Goal: Information Seeking & Learning: Check status

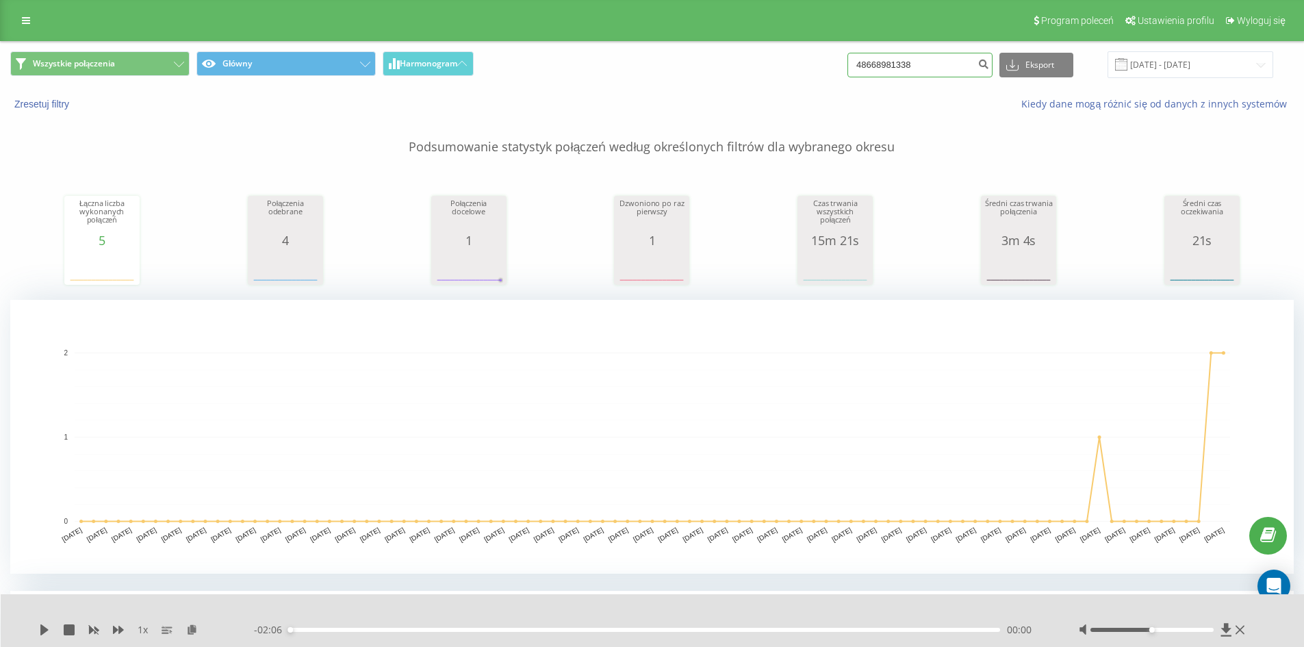
click at [969, 77] on input "48668981338" at bounding box center [920, 65] width 145 height 25
paste input "502695984"
type input "502695984"
click at [989, 66] on icon "submit" at bounding box center [984, 62] width 12 height 8
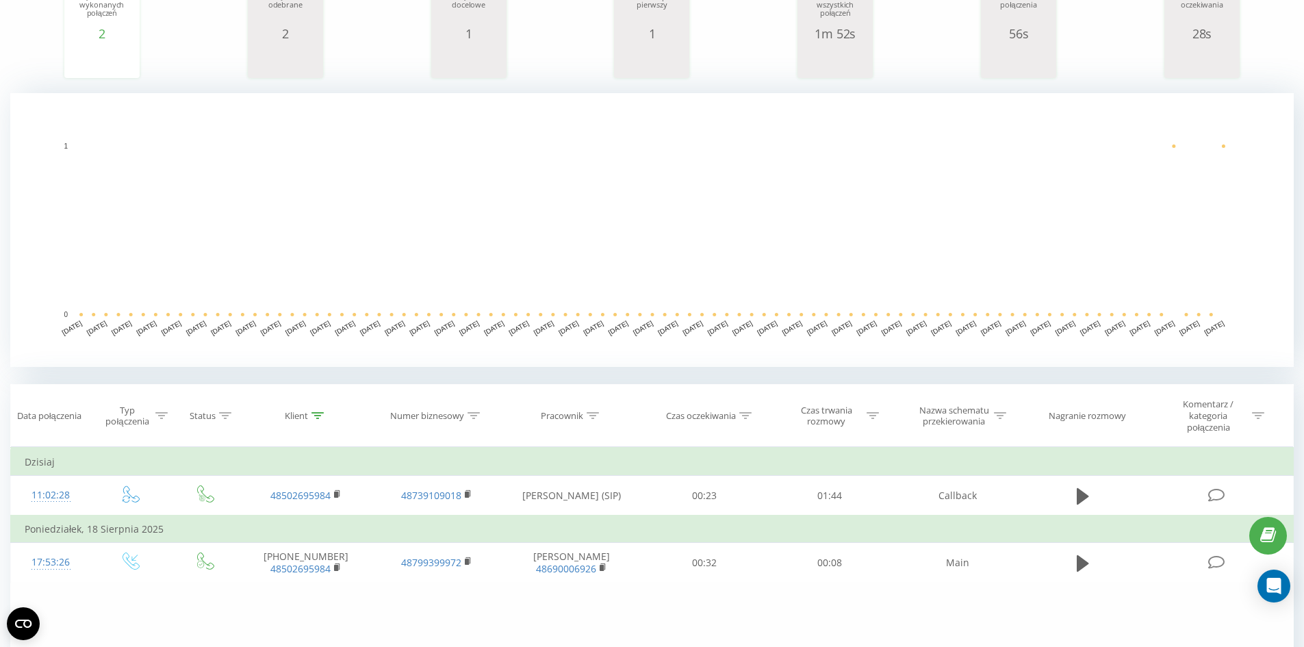
scroll to position [274, 0]
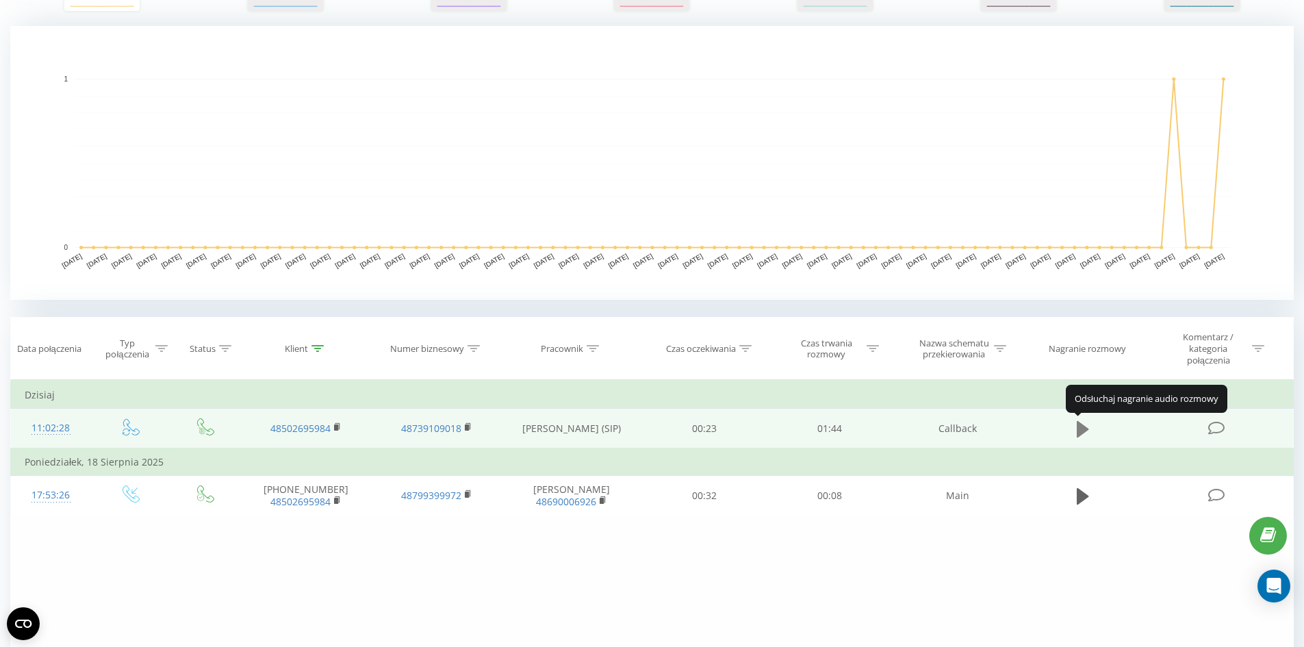
click at [1089, 429] on button at bounding box center [1083, 429] width 21 height 21
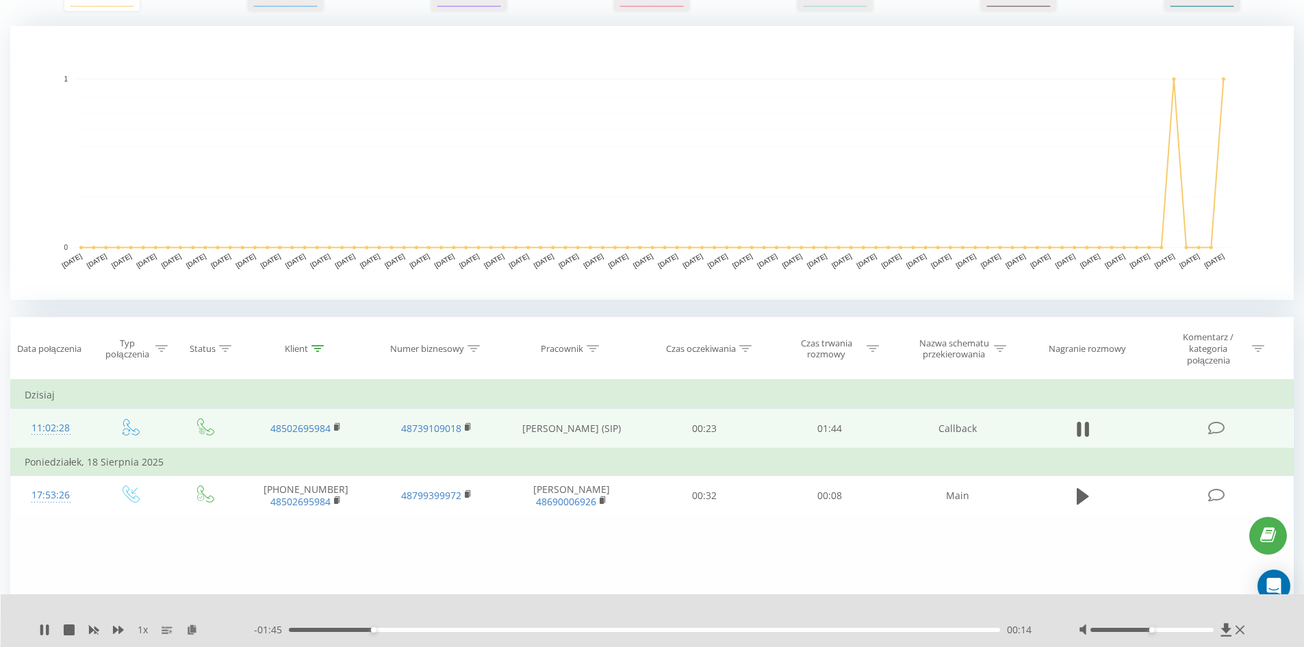
drag, startPoint x: 73, startPoint y: 629, endPoint x: 8, endPoint y: 611, distance: 67.4
click at [73, 629] on icon at bounding box center [69, 629] width 11 height 11
